Goal: Contribute content: Contribute content

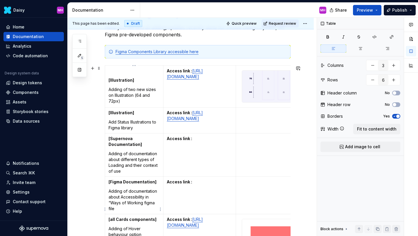
scroll to position [154, 0]
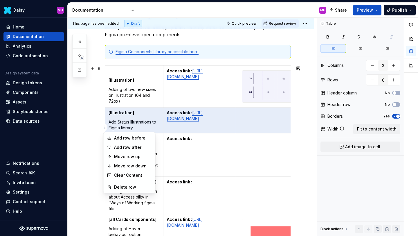
click at [105, 127] on html "Daisy MH Home Documentation Analytics Code automation Design system data Design…" at bounding box center [209, 118] width 418 height 236
click at [204, 175] on html "Daisy MH Home Documentation Analytics Code automation Design system data Design…" at bounding box center [209, 118] width 418 height 236
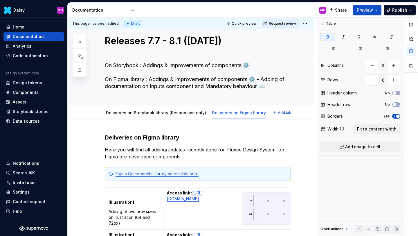
scroll to position [13, 0]
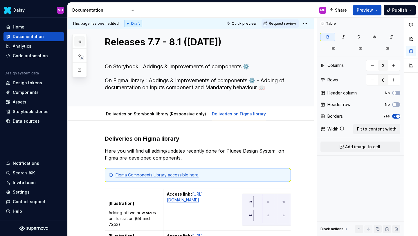
click at [79, 39] on icon "button" at bounding box center [79, 41] width 5 height 5
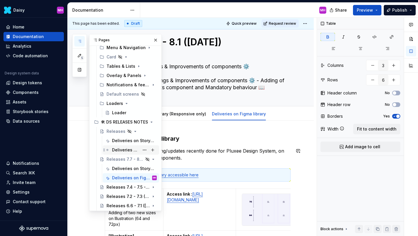
click at [125, 150] on div "Deliveries on Figma library" at bounding box center [125, 150] width 27 height 6
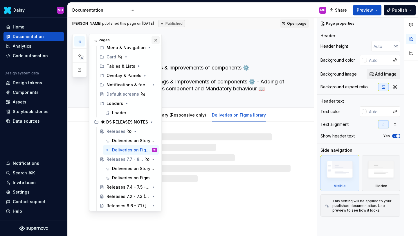
click at [156, 40] on button "button" at bounding box center [155, 40] width 8 height 8
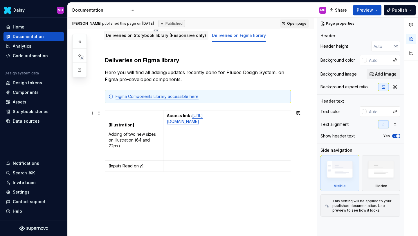
scroll to position [80, 0]
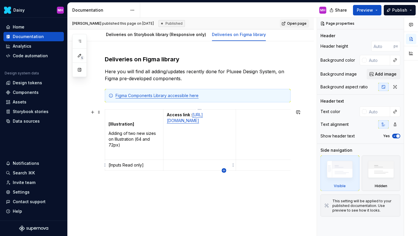
click at [225, 170] on icon "button" at bounding box center [224, 170] width 3 height 3
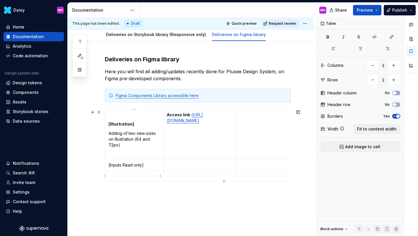
click at [131, 178] on p at bounding box center [134, 176] width 51 height 6
click at [105, 176] on html "Daisy MH Home Documentation Analytics Code automation Design system data Design…" at bounding box center [209, 118] width 418 height 236
click at [260, 197] on html "Daisy MH Home Documentation Analytics Code automation Design system data Design…" at bounding box center [209, 118] width 418 height 236
click at [244, 178] on strong "[Illustration]" at bounding box center [252, 175] width 26 height 5
click at [104, 175] on html "Daisy MH Home Documentation Analytics Code automation Design system data Design…" at bounding box center [209, 118] width 418 height 236
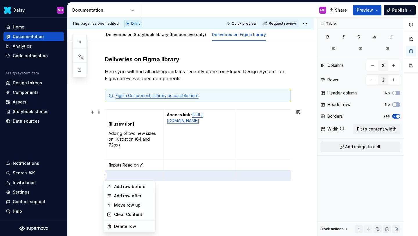
click at [113, 175] on html "Daisy MH Home Documentation Analytics Code automation Design system data Design…" at bounding box center [209, 118] width 418 height 236
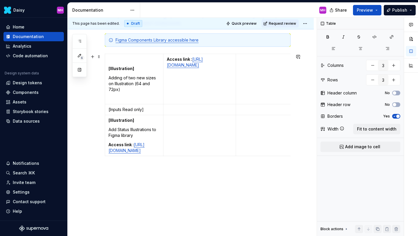
scroll to position [140, 0]
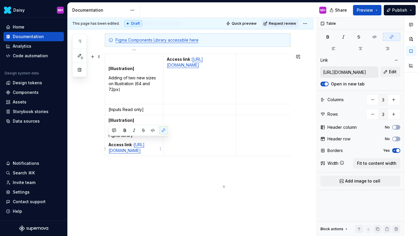
drag, startPoint x: 109, startPoint y: 141, endPoint x: 123, endPoint y: 182, distance: 43.8
click at [123, 153] on p "Access link : [URL][DOMAIN_NAME]" at bounding box center [134, 148] width 51 height 12
copy p "Access link : [URL][DOMAIN_NAME]"
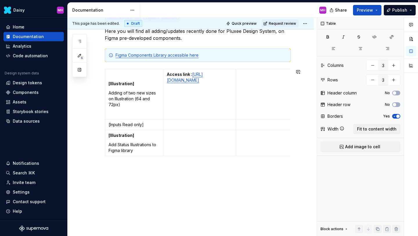
scroll to position [120, 0]
click at [179, 142] on td at bounding box center [199, 143] width 73 height 26
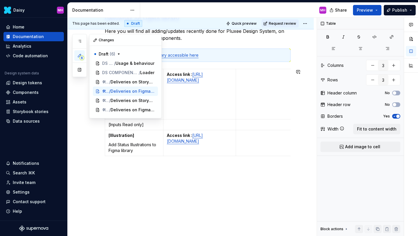
scroll to position [0, 0]
click at [79, 43] on icon "button" at bounding box center [79, 41] width 5 height 5
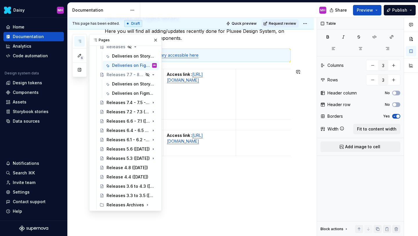
scroll to position [358, 0]
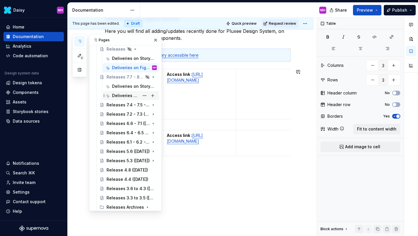
click at [120, 94] on div "Deliveries on Figma library" at bounding box center [125, 96] width 27 height 6
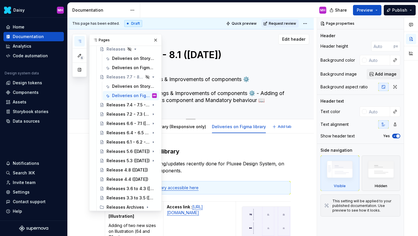
click at [290, 75] on div "Releases 7.7 - 8.1 ([DATE]) On Storybook : Addings & Improvements of components…" at bounding box center [198, 73] width 186 height 89
click at [156, 40] on button "button" at bounding box center [155, 40] width 8 height 8
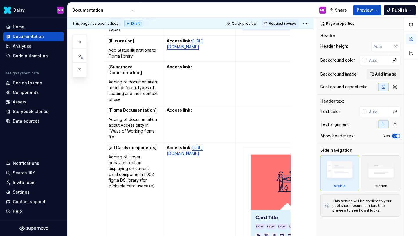
scroll to position [219, 0]
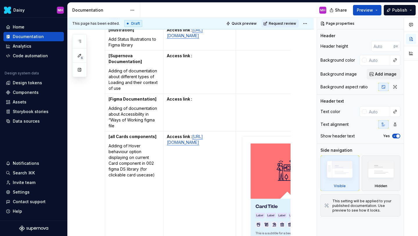
click at [178, 82] on td "Access link :" at bounding box center [199, 71] width 73 height 43
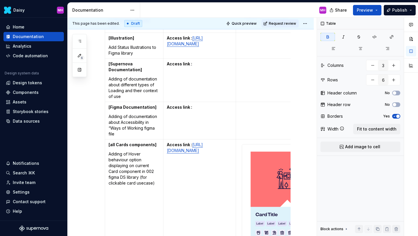
scroll to position [192, 0]
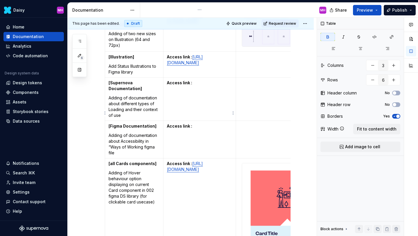
click at [194, 86] on p "Access link :" at bounding box center [200, 83] width 66 height 6
click at [200, 129] on p "Access link :" at bounding box center [200, 126] width 66 height 6
click at [197, 100] on td "Access link :" at bounding box center [199, 98] width 73 height 43
click at [82, 42] on icon "button" at bounding box center [79, 41] width 5 height 5
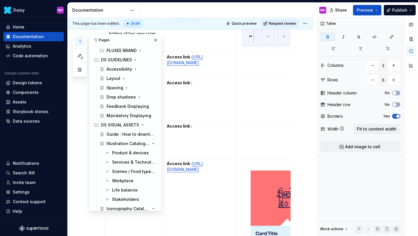
scroll to position [29, 0]
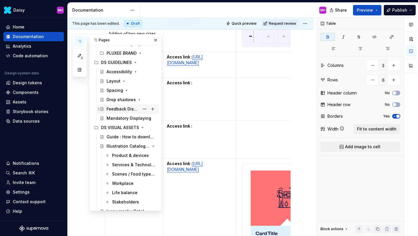
click at [118, 110] on div "Feedback Displaying" at bounding box center [123, 109] width 33 height 6
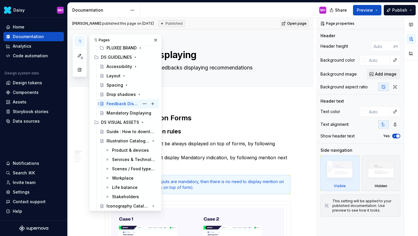
scroll to position [35, 0]
click at [137, 140] on icon "Page tree" at bounding box center [136, 140] width 1 height 1
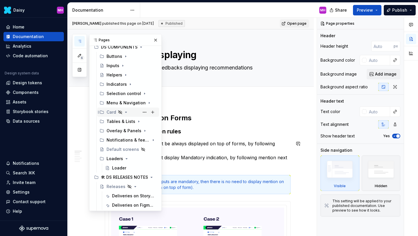
scroll to position [165, 0]
click at [118, 167] on div "Loader" at bounding box center [119, 168] width 14 height 6
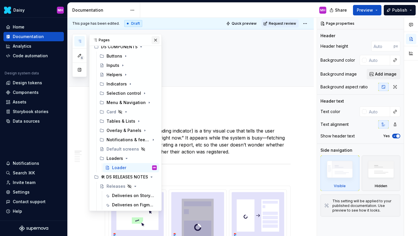
click at [153, 41] on button "button" at bounding box center [155, 40] width 8 height 8
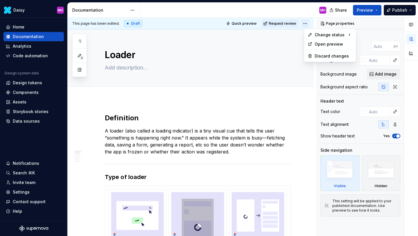
click at [307, 24] on html "Daisy MH Home Documentation Analytics Code automation Design system data Design…" at bounding box center [209, 118] width 418 height 236
click at [292, 24] on span "Request review" at bounding box center [282, 23] width 27 height 5
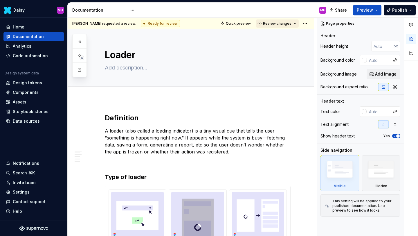
click at [292, 26] on button "Review changes" at bounding box center [277, 23] width 43 height 8
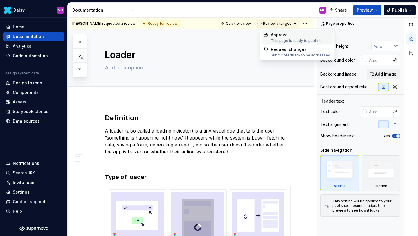
click at [287, 38] on div "Approve This page is ready to publish." at bounding box center [296, 37] width 51 height 11
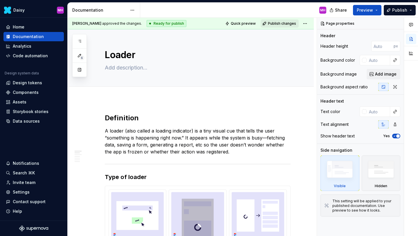
click at [288, 23] on span "Publish changes" at bounding box center [282, 23] width 28 height 5
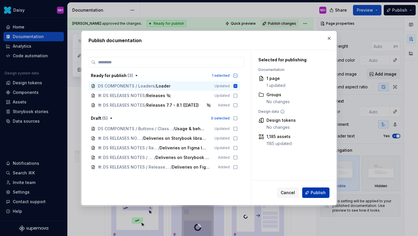
click at [324, 189] on span "Publish" at bounding box center [318, 192] width 15 height 6
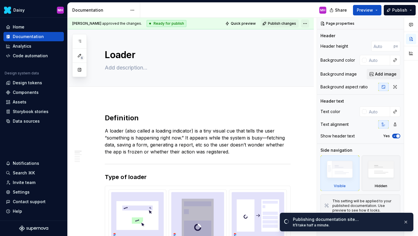
click at [308, 21] on html "Daisy MH Home Documentation Analytics Code automation Design system data Design…" at bounding box center [209, 118] width 418 height 236
click at [304, 11] on html "Daisy MH Home Documentation Analytics Code automation Design system data Design…" at bounding box center [209, 118] width 418 height 236
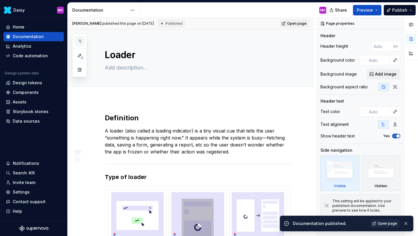
click at [80, 44] on button "button" at bounding box center [79, 41] width 10 height 10
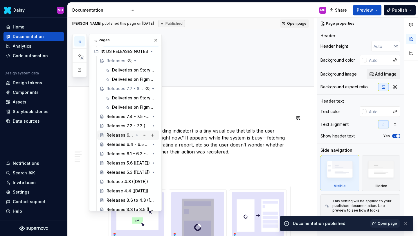
scroll to position [287, 0]
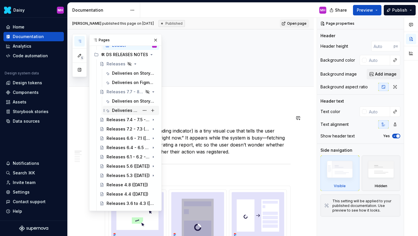
click at [119, 110] on div "Deliveries on Figma library" at bounding box center [125, 110] width 27 height 6
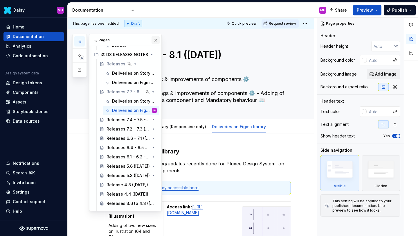
click at [155, 41] on button "button" at bounding box center [155, 40] width 8 height 8
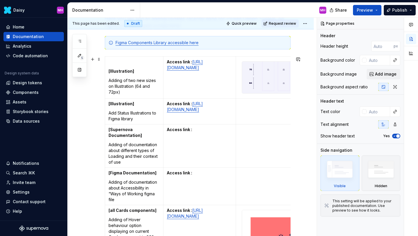
scroll to position [194, 0]
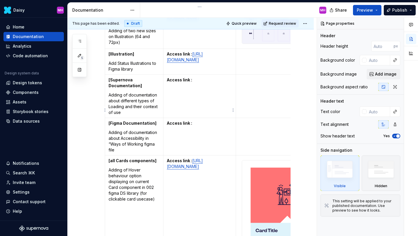
click at [184, 118] on td "Access link :" at bounding box center [199, 95] width 73 height 43
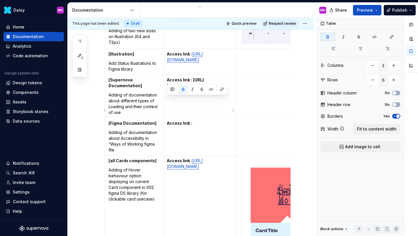
drag, startPoint x: 194, startPoint y: 118, endPoint x: 167, endPoint y: 100, distance: 31.9
click at [167, 89] on p "Access link : [URL][DOMAIN_NAME]" at bounding box center [200, 83] width 66 height 12
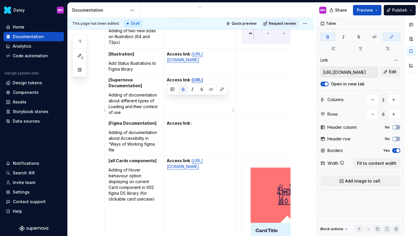
click at [181, 90] on button "button" at bounding box center [183, 89] width 8 height 8
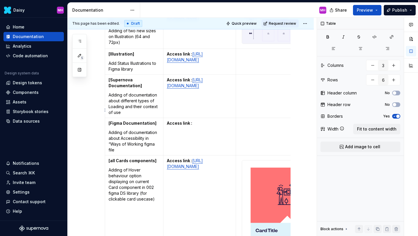
click at [256, 104] on td at bounding box center [289, 95] width 107 height 43
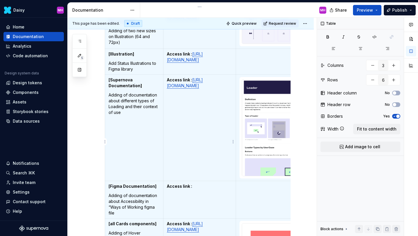
click at [191, 134] on td "Access link : [URL][DOMAIN_NAME]" at bounding box center [199, 127] width 73 height 106
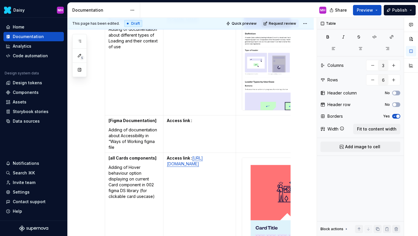
scroll to position [261, 0]
click at [142, 149] on p "Adding of documentation about Accessibility in “Ways of Working figma file" at bounding box center [134, 137] width 51 height 23
click at [197, 123] on p "Access link :" at bounding box center [200, 120] width 66 height 6
type textarea "*"
click at [106, 147] on html "Daisy MH Home Documentation Analytics Code automation Design system data Design…" at bounding box center [209, 118] width 418 height 236
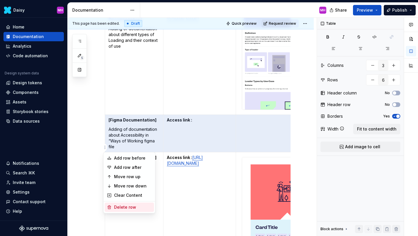
click at [119, 207] on div "Delete row" at bounding box center [133, 207] width 38 height 6
type input "5"
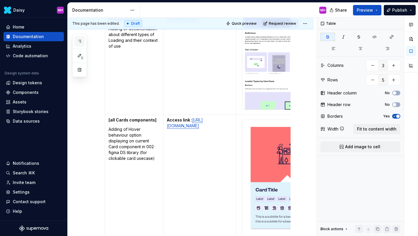
click at [75, 43] on button "button" at bounding box center [79, 41] width 10 height 10
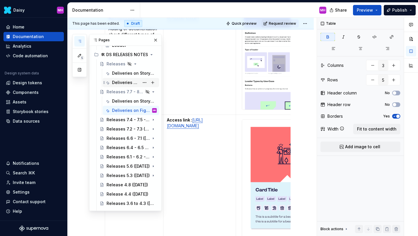
click at [125, 81] on div "Deliveries on Figma library" at bounding box center [125, 83] width 27 height 6
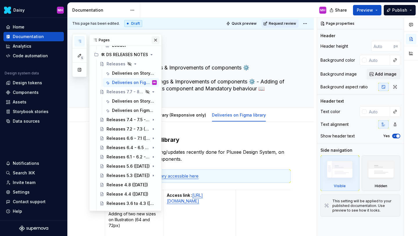
click at [154, 41] on button "button" at bounding box center [155, 40] width 8 height 8
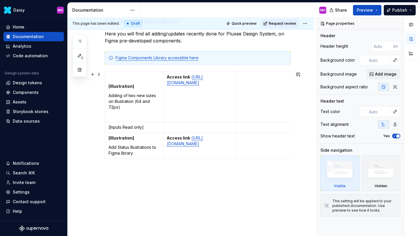
scroll to position [113, 0]
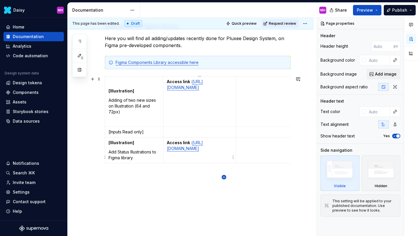
click at [224, 175] on icon "button" at bounding box center [224, 177] width 5 height 5
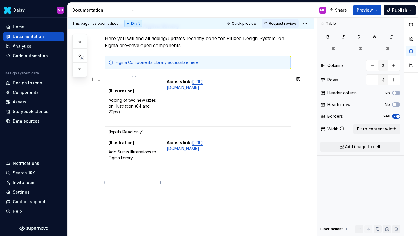
click at [114, 171] on p at bounding box center [134, 168] width 51 height 6
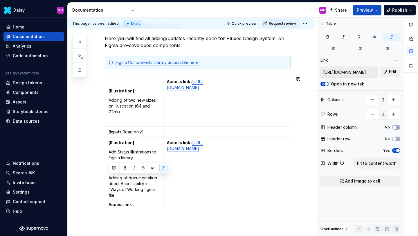
scroll to position [181, 0]
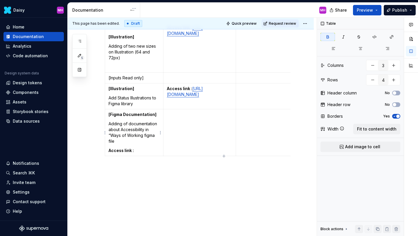
drag, startPoint x: 135, startPoint y: 216, endPoint x: 107, endPoint y: 150, distance: 72.1
click at [107, 150] on td "[Figma Documentation] Adding of documentation about Accessibility in “Ways of W…" at bounding box center [134, 132] width 58 height 47
copy strong "Access link :"
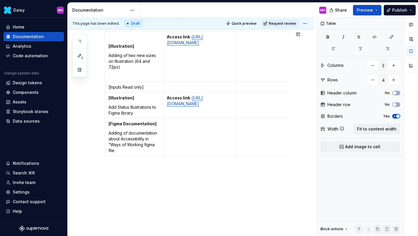
scroll to position [172, 0]
click at [180, 124] on p at bounding box center [200, 124] width 66 height 6
click at [143, 190] on div "Deliveries on Figma library Here you will find all adding/updates recently done…" at bounding box center [191, 99] width 246 height 272
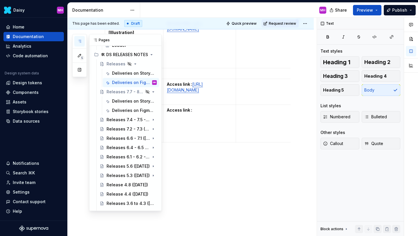
scroll to position [0, 0]
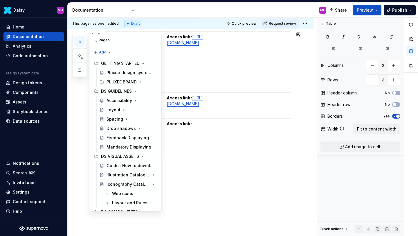
click at [82, 41] on button "button" at bounding box center [79, 41] width 10 height 10
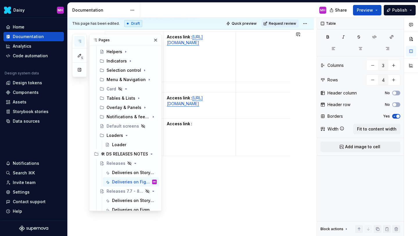
scroll to position [304, 0]
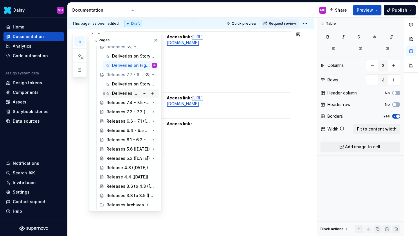
click at [126, 91] on div "Deliveries on Figma library" at bounding box center [125, 93] width 27 height 6
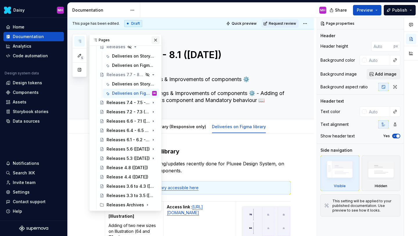
click at [156, 39] on button "button" at bounding box center [155, 40] width 8 height 8
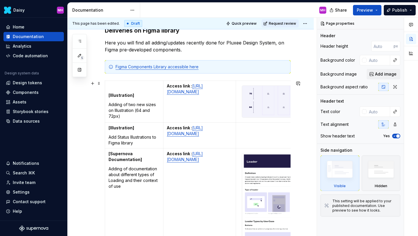
scroll to position [119, 0]
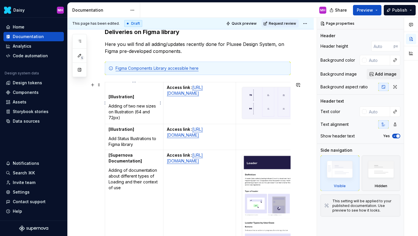
click at [109, 96] on strong "[Illustration]" at bounding box center [122, 96] width 26 height 5
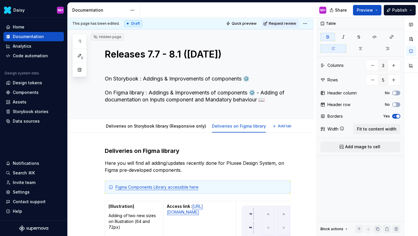
scroll to position [0, 0]
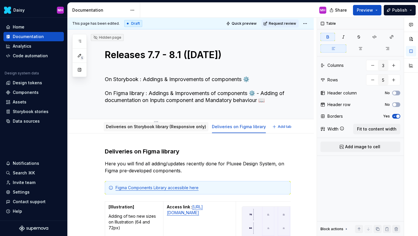
click at [173, 127] on link "Deliveries on Storybook library (Responsive only)" at bounding box center [156, 126] width 100 height 5
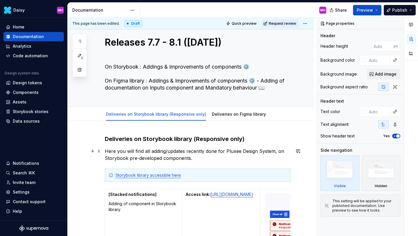
scroll to position [12, 0]
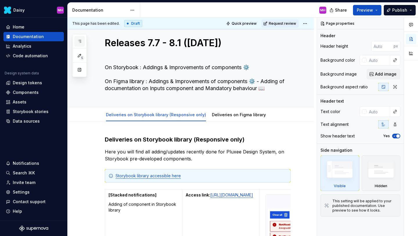
click at [80, 41] on icon "button" at bounding box center [79, 41] width 5 height 5
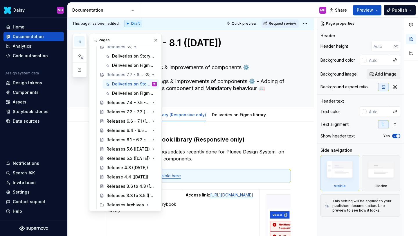
click at [80, 41] on icon "button" at bounding box center [79, 41] width 5 height 5
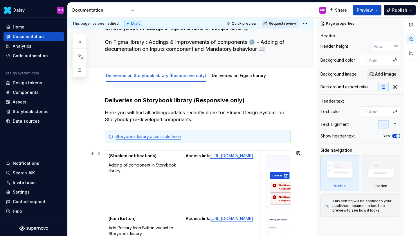
scroll to position [48, 0]
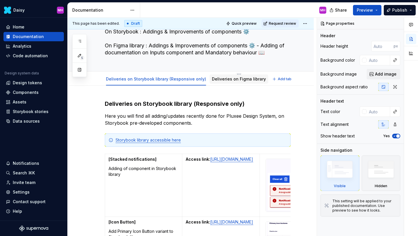
click at [218, 78] on link "Deliveries on Figma library" at bounding box center [239, 78] width 54 height 5
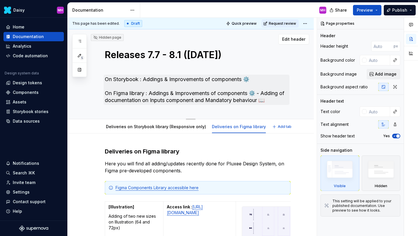
type textarea "*"
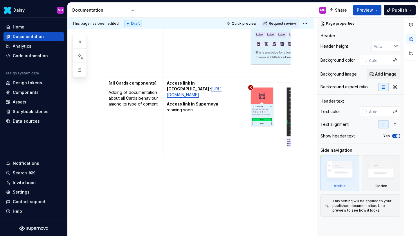
scroll to position [438, 0]
click at [223, 155] on icon "button" at bounding box center [224, 156] width 5 height 5
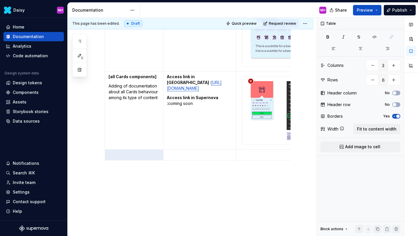
scroll to position [435, 0]
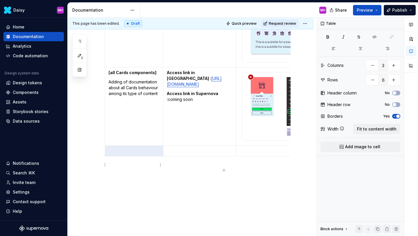
click at [127, 154] on p at bounding box center [134, 151] width 51 height 6
click at [183, 156] on td at bounding box center [199, 150] width 73 height 11
drag, startPoint x: 229, startPoint y: 181, endPoint x: 166, endPoint y: 164, distance: 65.3
click at [166, 156] on td "[URL][DOMAIN_NAME]" at bounding box center [199, 150] width 73 height 11
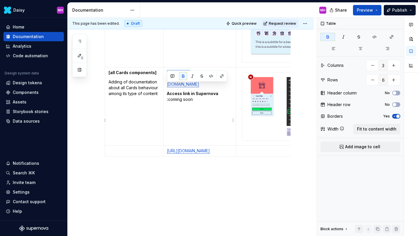
drag, startPoint x: 189, startPoint y: 86, endPoint x: 168, endPoint y: 87, distance: 21.5
click at [168, 81] on strong "Access link in [GEOGRAPHIC_DATA] :" at bounding box center [189, 75] width 44 height 11
copy strong "Access link"
click at [166, 156] on td "[URL][DOMAIN_NAME]" at bounding box center [199, 150] width 73 height 11
paste div
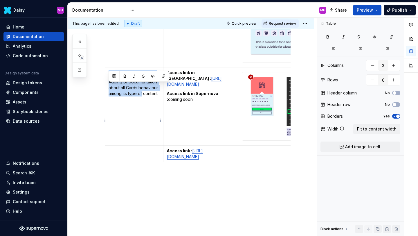
drag, startPoint x: 142, startPoint y: 107, endPoint x: 107, endPoint y: 87, distance: 40.0
click at [107, 87] on td "[all Cards components] Adding of documentation about all Cards behaviour among …" at bounding box center [134, 106] width 58 height 78
copy td "[all Cards components] Adding of documentation about all Cards behaviour among …"
click at [113, 154] on p at bounding box center [134, 151] width 51 height 6
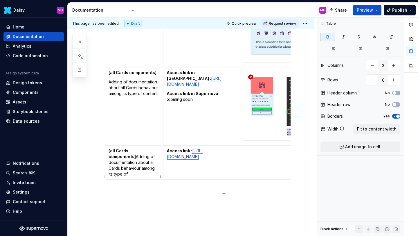
click at [136, 171] on p "[all Cards components] Adding of documentation about all Cards behaviour among …" at bounding box center [134, 162] width 51 height 29
drag, startPoint x: 152, startPoint y: 165, endPoint x: 110, endPoint y: 166, distance: 42.4
click at [110, 153] on strong "[all Cards components]" at bounding box center [133, 150] width 48 height 5
click at [109, 159] on strong "[Confirmation/Validation page]" at bounding box center [133, 153] width 48 height 11
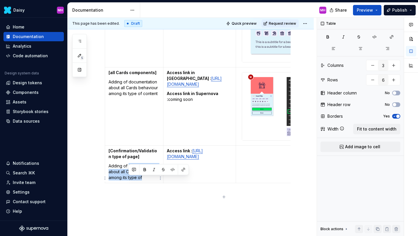
drag, startPoint x: 143, startPoint y: 192, endPoint x: 129, endPoint y: 179, distance: 18.7
click at [129, 179] on p "Adding of documentation about all Cards behaviour among its type of" at bounding box center [134, 171] width 51 height 17
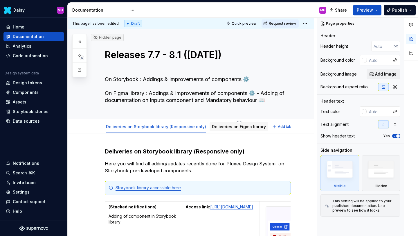
click at [256, 127] on link "Deliveries on Figma library" at bounding box center [239, 126] width 54 height 5
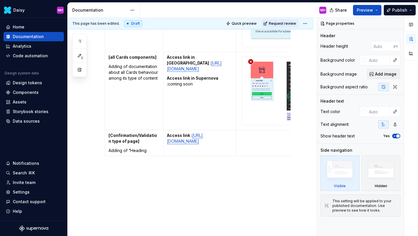
scroll to position [472, 0]
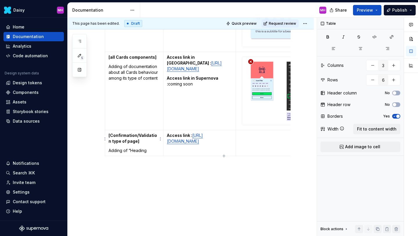
click at [156, 147] on p "Adding of “Heading" at bounding box center [134, 150] width 51 height 6
type textarea "*"
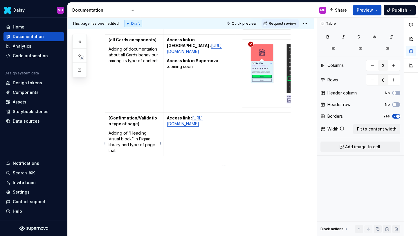
click at [137, 153] on p "Adding of “Heading Visual block” in Figma library and type of page that" at bounding box center [134, 141] width 51 height 23
click at [134, 153] on p "Adding of “Heading Visual block” in Figma library and template of page that" at bounding box center [134, 141] width 51 height 23
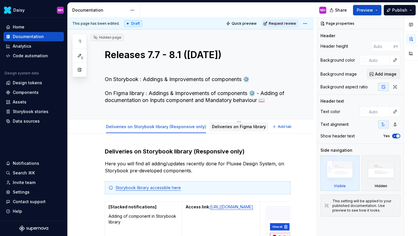
click at [213, 125] on link "Deliveries on Figma library" at bounding box center [239, 126] width 54 height 5
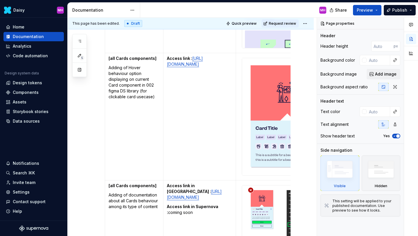
scroll to position [482, 0]
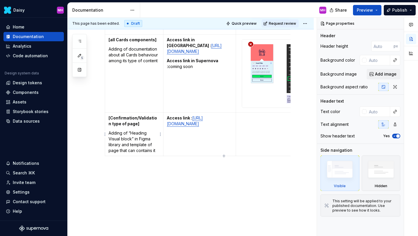
type textarea "*"
click at [151, 151] on p "Adding of “Heading Visual block” in Figma library and template of page that can…" at bounding box center [134, 141] width 51 height 23
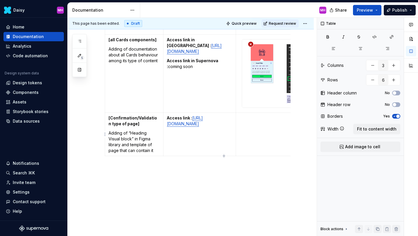
click at [252, 126] on td at bounding box center [289, 134] width 107 height 43
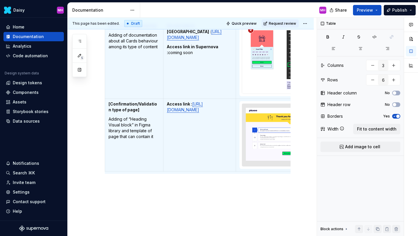
type textarea "*"
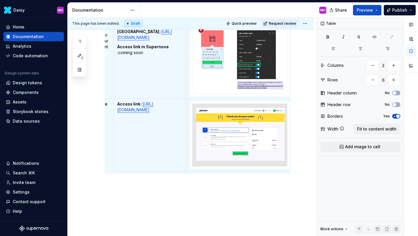
scroll to position [0, 0]
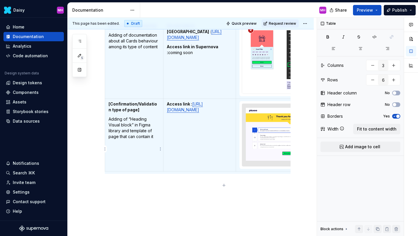
click at [136, 159] on td "[Confirmation/Validation type of page] Adding of “Heading Visual block” in Figm…" at bounding box center [134, 135] width 58 height 73
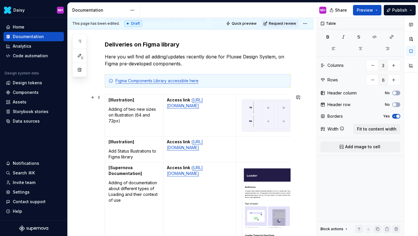
scroll to position [107, 0]
click at [114, 154] on p "Add Status Illustrations to Figma library" at bounding box center [134, 153] width 51 height 12
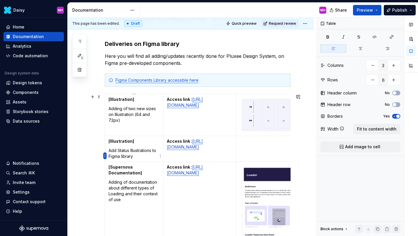
click at [105, 154] on html "Daisy MH Home Documentation Analytics Code automation Design system data Design…" at bounding box center [209, 118] width 418 height 236
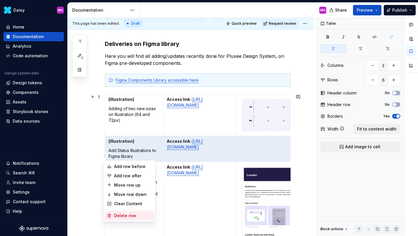
click at [121, 216] on div "Delete row" at bounding box center [133, 215] width 38 height 6
type input "5"
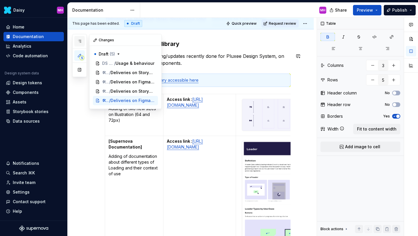
scroll to position [0, 0]
click at [80, 42] on icon "button" at bounding box center [79, 41] width 5 height 5
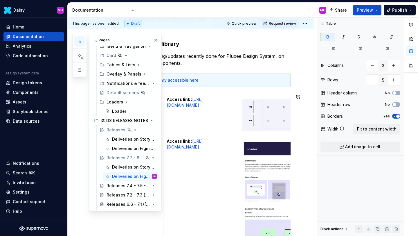
scroll to position [304, 0]
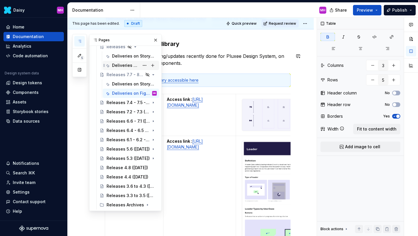
click at [126, 64] on div "Deliveries on Figma library" at bounding box center [125, 65] width 27 height 6
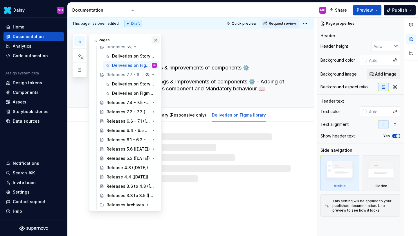
click at [154, 39] on button "button" at bounding box center [155, 40] width 8 height 8
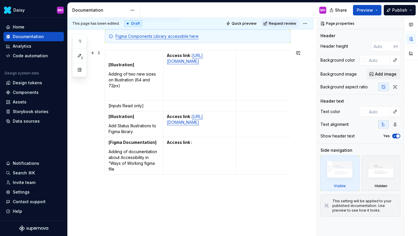
scroll to position [159, 0]
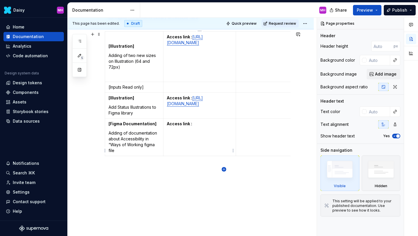
click at [223, 168] on icon "button" at bounding box center [224, 169] width 5 height 5
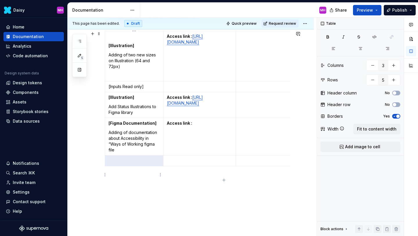
click at [129, 166] on td at bounding box center [134, 160] width 58 height 11
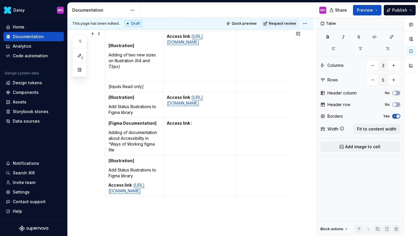
scroll to position [196, 0]
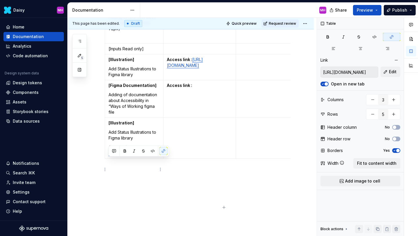
drag, startPoint x: 109, startPoint y: 160, endPoint x: 128, endPoint y: 201, distance: 44.7
click at [128, 156] on p "Access link : [URL][DOMAIN_NAME]" at bounding box center [134, 150] width 51 height 12
copy p "Access link : [URL][DOMAIN_NAME]"
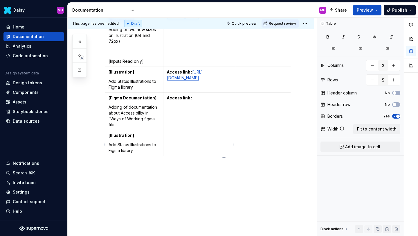
click at [176, 134] on p at bounding box center [200, 135] width 66 height 6
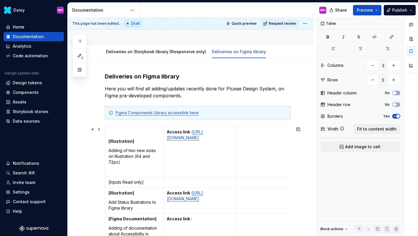
scroll to position [0, 0]
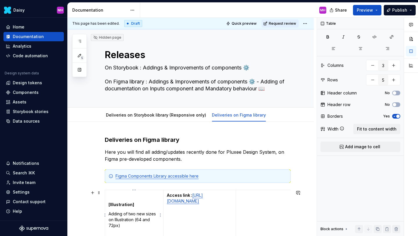
click at [107, 203] on td "[Illustration] Adding of two new sizes on Illustration (64 and 72px)" at bounding box center [134, 215] width 58 height 50
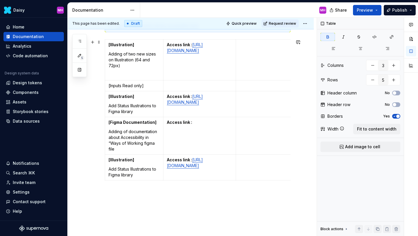
scroll to position [162, 0]
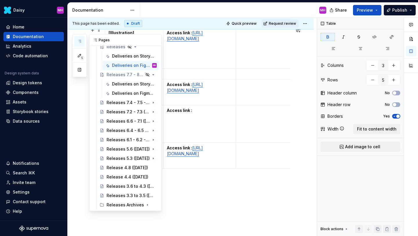
click at [78, 44] on button "button" at bounding box center [79, 41] width 10 height 10
click at [79, 112] on div "5 Pages Add Accessibility guide for tree Page tree. Navigate the tree with the …" at bounding box center [116, 122] width 89 height 177
click at [155, 40] on button "button" at bounding box center [155, 40] width 8 height 8
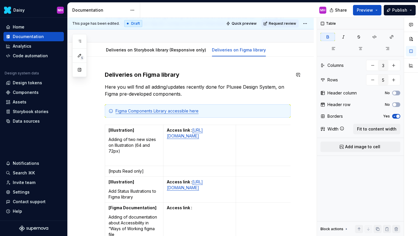
scroll to position [60, 0]
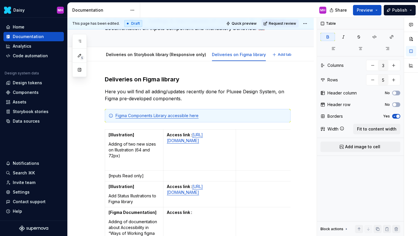
type textarea "*"
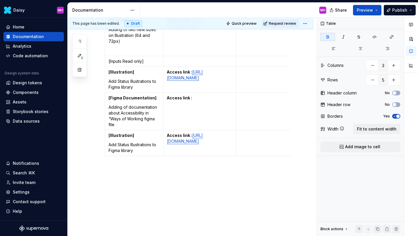
scroll to position [201, 0]
click at [110, 148] on p "Add Status Illustrations to Figma library" at bounding box center [134, 148] width 51 height 12
click at [105, 146] on html "Daisy MH Home Documentation Analytics Code automation Design system data Design…" at bounding box center [209, 118] width 418 height 236
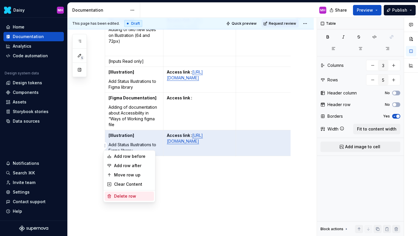
click at [121, 195] on div "Delete row" at bounding box center [133, 196] width 38 height 6
type input "4"
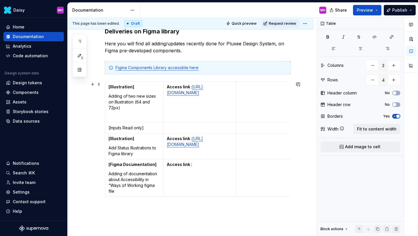
scroll to position [107, 0]
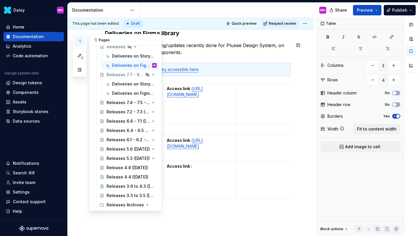
click at [81, 43] on icon "button" at bounding box center [79, 41] width 5 height 5
click at [120, 93] on div "Deliveries on Figma library" at bounding box center [125, 93] width 27 height 6
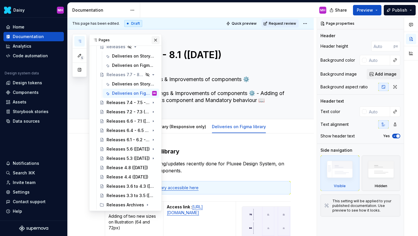
click at [154, 41] on button "button" at bounding box center [155, 40] width 8 height 8
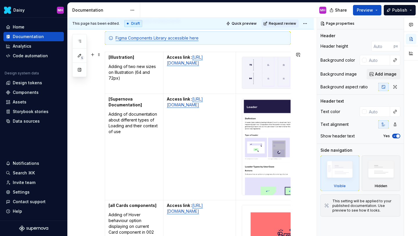
scroll to position [109, 0]
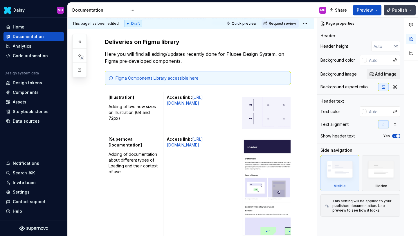
click at [400, 13] on button "Publish" at bounding box center [400, 10] width 32 height 10
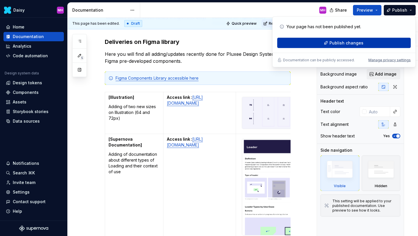
click at [317, 46] on button "Publish changes" at bounding box center [343, 43] width 133 height 10
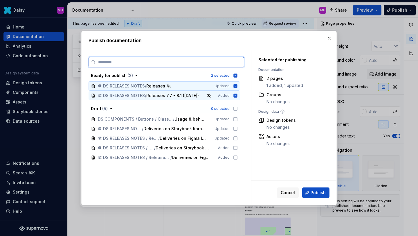
click at [237, 87] on icon at bounding box center [236, 86] width 4 height 4
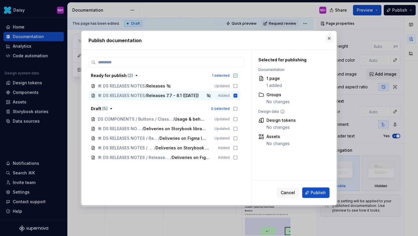
click at [327, 37] on button "button" at bounding box center [329, 38] width 8 height 8
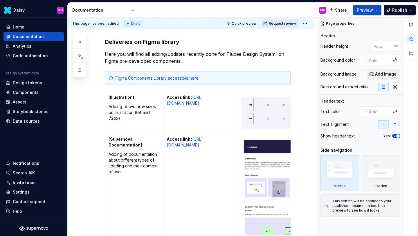
click at [280, 23] on span "Request review" at bounding box center [282, 23] width 27 height 5
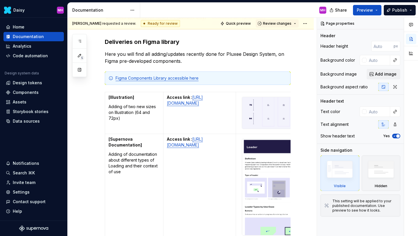
click at [280, 23] on span "Review changes" at bounding box center [277, 23] width 28 height 5
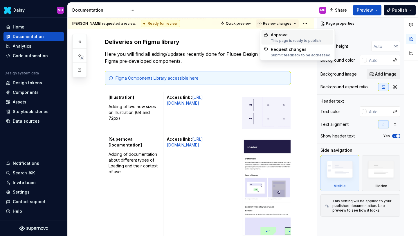
click at [275, 36] on div "Approve" at bounding box center [296, 35] width 51 height 6
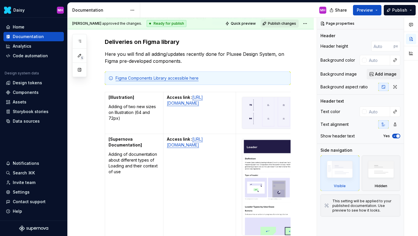
click at [275, 22] on span "Publish changes" at bounding box center [282, 23] width 28 height 5
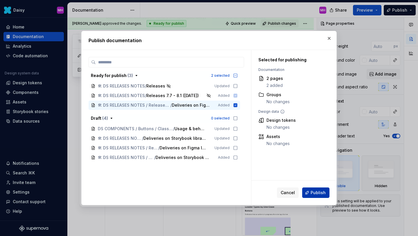
click at [314, 194] on span "Publish" at bounding box center [318, 192] width 15 height 6
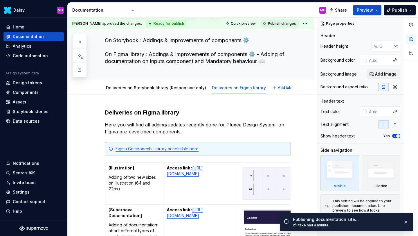
scroll to position [39, 0]
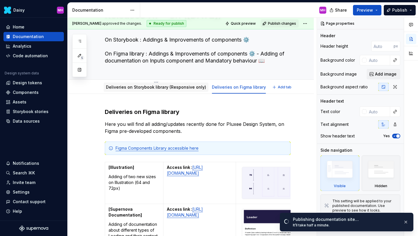
click at [178, 86] on link "Deliveries on Storybook library (Responsive only)" at bounding box center [156, 86] width 100 height 5
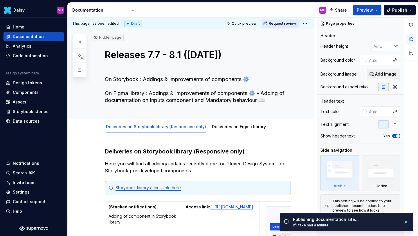
click at [279, 22] on span "Request review" at bounding box center [282, 23] width 27 height 5
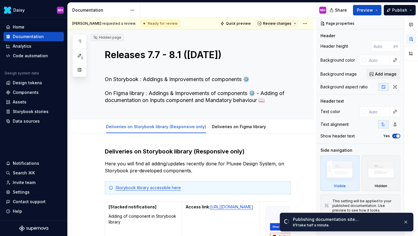
click at [279, 22] on span "Review changes" at bounding box center [277, 23] width 28 height 5
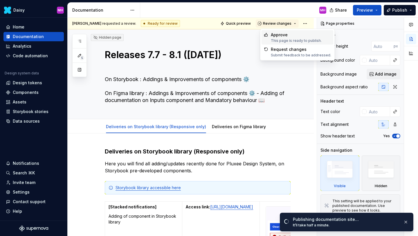
click at [276, 37] on div "Approve" at bounding box center [296, 35] width 51 height 6
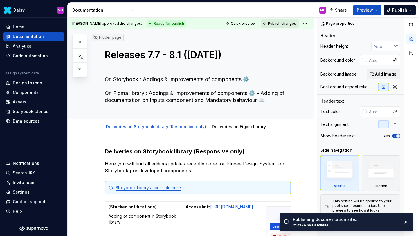
click at [278, 24] on span "Publish changes" at bounding box center [282, 23] width 28 height 5
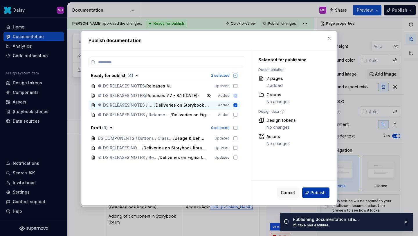
click at [320, 194] on span "Publish" at bounding box center [318, 192] width 15 height 6
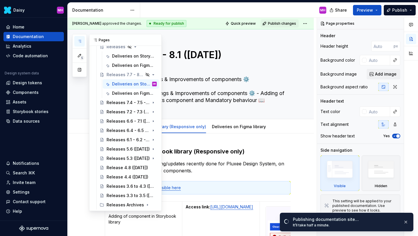
click at [78, 44] on button "button" at bounding box center [79, 41] width 10 height 10
click at [131, 74] on icon "Page tree" at bounding box center [130, 74] width 3 height 3
click at [144, 76] on button "Page tree" at bounding box center [144, 75] width 8 height 8
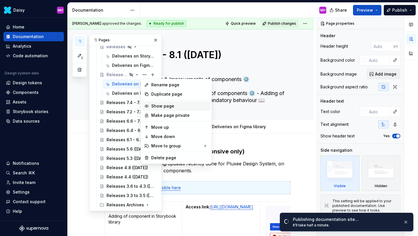
click at [160, 106] on div "Show page" at bounding box center [179, 106] width 57 height 6
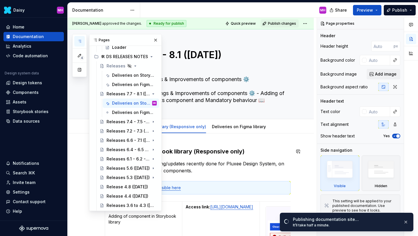
scroll to position [284, 0]
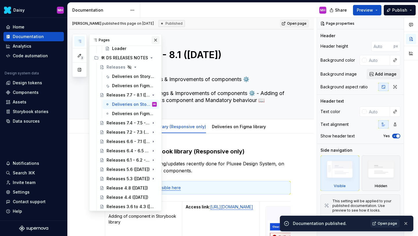
click at [155, 40] on button "button" at bounding box center [155, 40] width 8 height 8
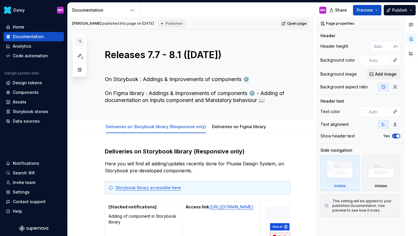
click at [81, 40] on icon "button" at bounding box center [79, 41] width 5 height 5
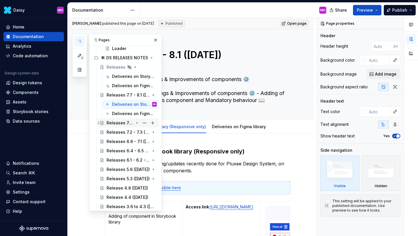
click at [115, 122] on div "Releases 7.4 - 7.5 - 7.6 ([DATE])" at bounding box center [120, 123] width 27 height 6
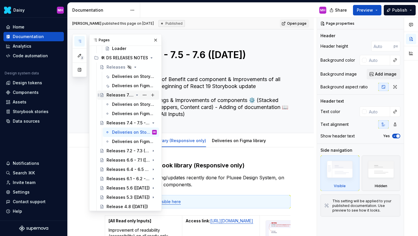
click at [122, 95] on div "Releases 7.7 - 8.1 ([DATE])" at bounding box center [120, 95] width 27 height 6
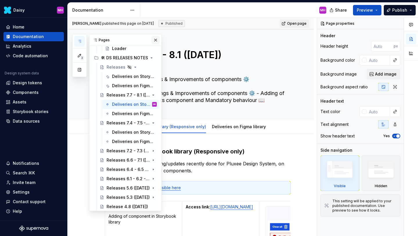
click at [153, 40] on button "button" at bounding box center [155, 40] width 8 height 8
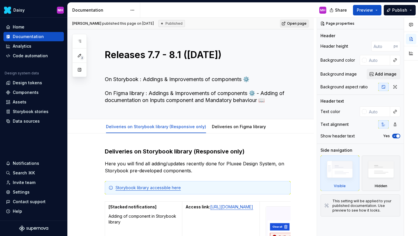
click at [298, 22] on span "Open page" at bounding box center [296, 23] width 19 height 5
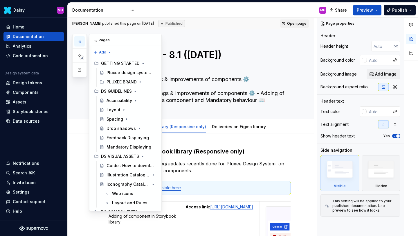
click at [82, 40] on button "button" at bounding box center [79, 41] width 10 height 10
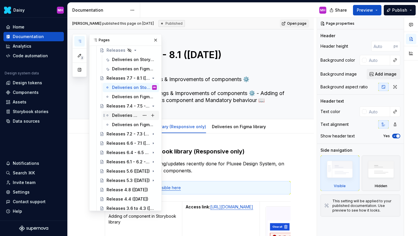
scroll to position [299, 0]
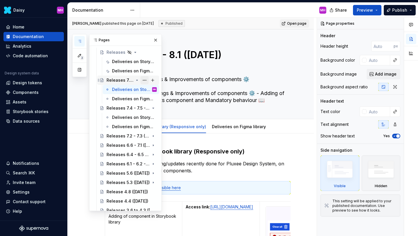
click at [146, 80] on button "Page tree" at bounding box center [144, 80] width 8 height 8
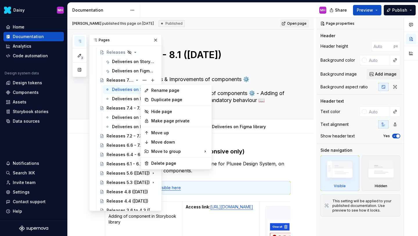
click at [146, 79] on div "3 Pages Add Accessibility guide for tree Page tree. Navigate the tree with the …" at bounding box center [116, 122] width 89 height 177
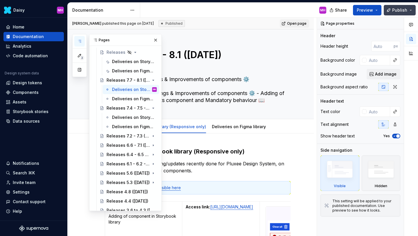
click at [391, 11] on button "Publish" at bounding box center [400, 10] width 32 height 10
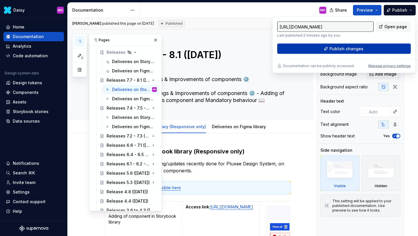
click at [347, 48] on span "Publish changes" at bounding box center [346, 49] width 34 height 6
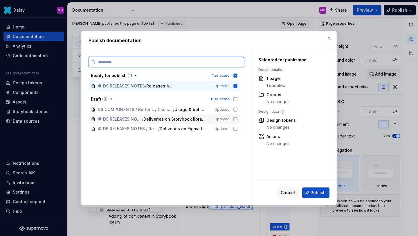
click at [238, 118] on icon at bounding box center [235, 119] width 5 height 5
click at [237, 127] on icon at bounding box center [235, 128] width 3 height 3
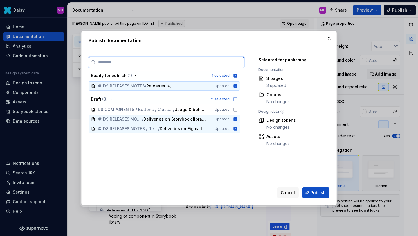
click at [237, 86] on icon at bounding box center [236, 86] width 4 height 4
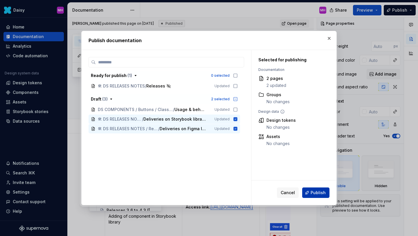
click at [319, 189] on button "Publish" at bounding box center [315, 192] width 27 height 10
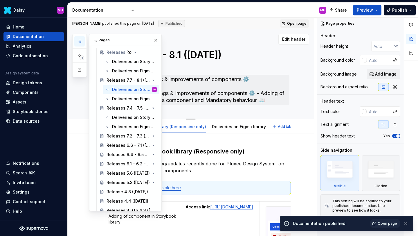
type textarea "*"
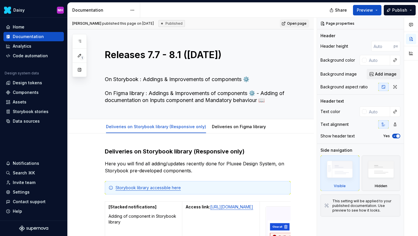
type textarea "*"
